Goal: Connect with others: Connect with others

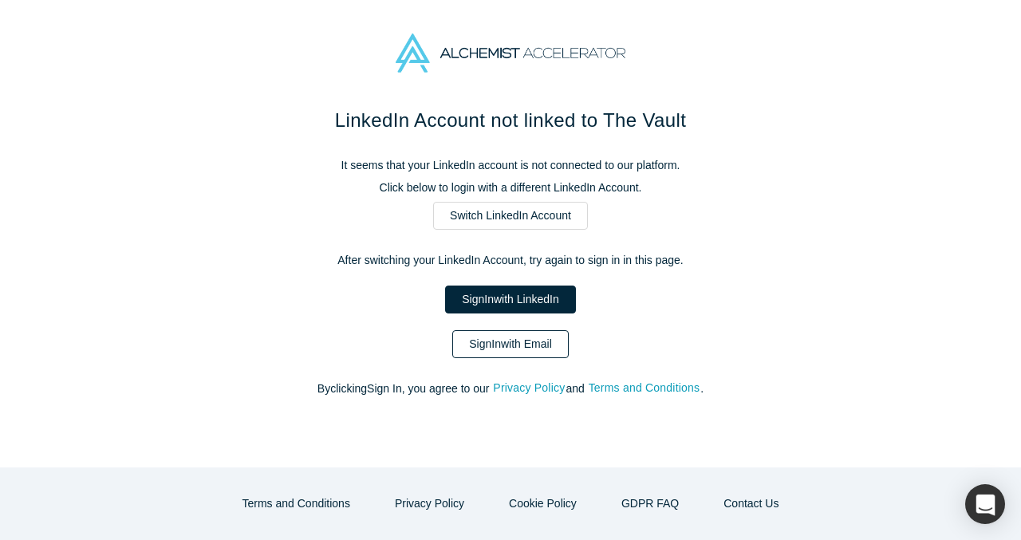
click at [511, 338] on link "Sign In with Email" at bounding box center [510, 344] width 116 height 28
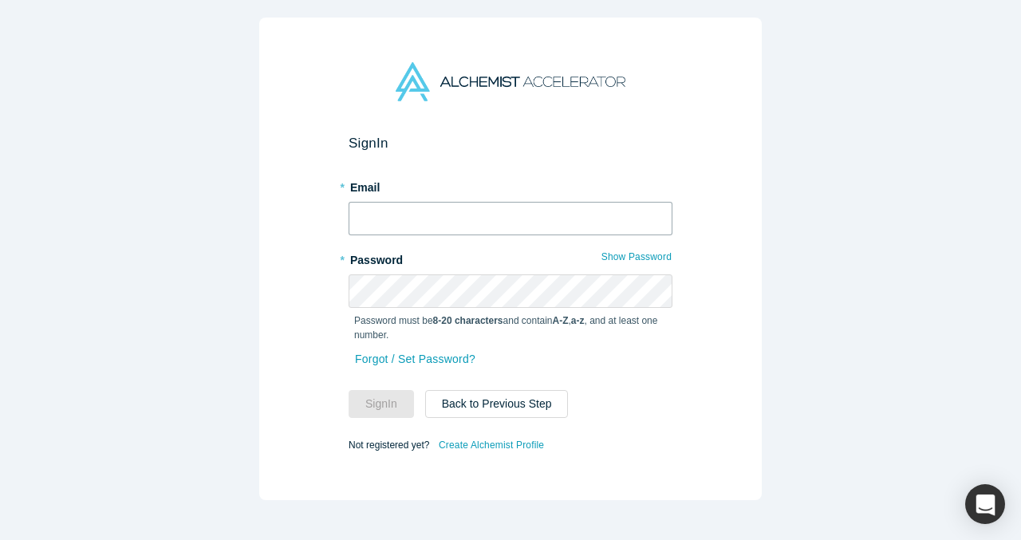
click at [502, 211] on input "text" at bounding box center [511, 218] width 324 height 33
click at [0, 539] on com-1password-button at bounding box center [0, 540] width 0 height 0
type input "[EMAIL_ADDRESS]"
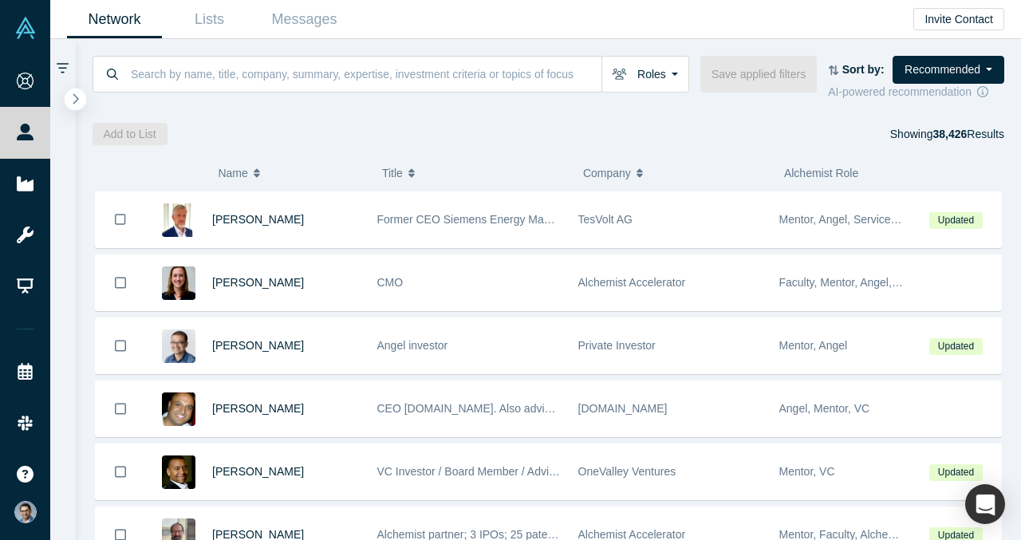
click at [75, 94] on icon "button" at bounding box center [76, 99] width 8 height 12
